Goal: Task Accomplishment & Management: Manage account settings

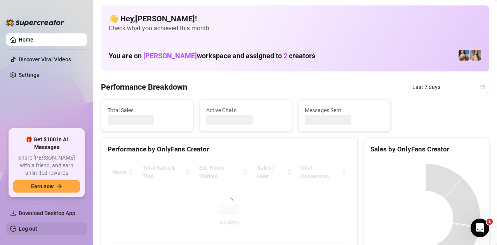
click at [37, 226] on link "Log out" at bounding box center [28, 228] width 19 height 6
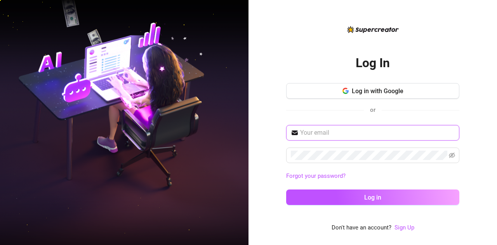
click at [343, 134] on input "text" at bounding box center [377, 132] width 154 height 9
type input "[EMAIL_ADDRESS][DOMAIN_NAME]"
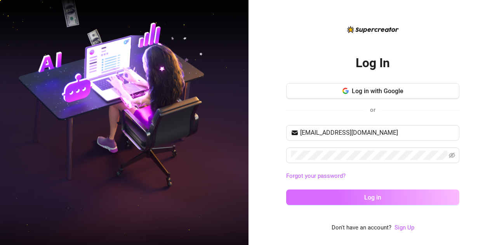
click at [370, 195] on span "Log in" at bounding box center [372, 197] width 17 height 7
